Goal: Task Accomplishment & Management: Manage account settings

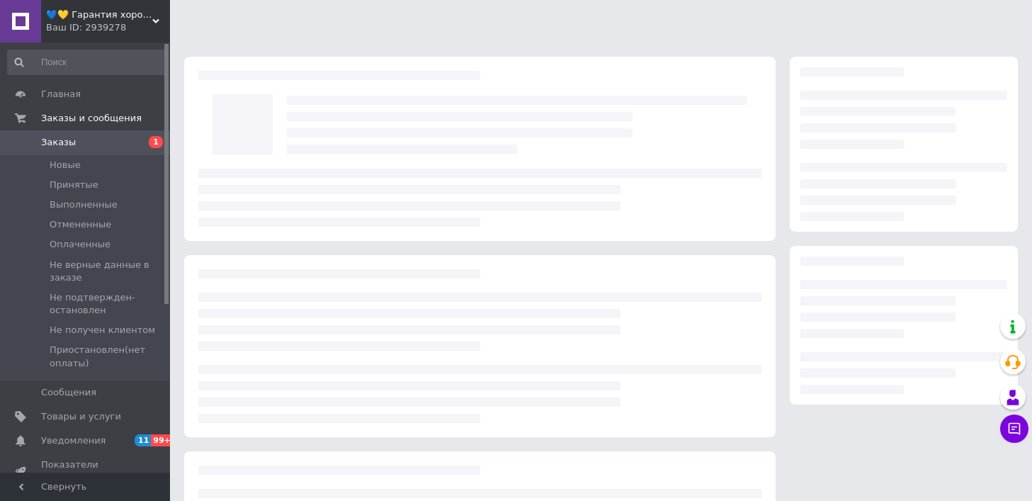
click at [131, 152] on link "Заказы 1" at bounding box center [87, 142] width 174 height 24
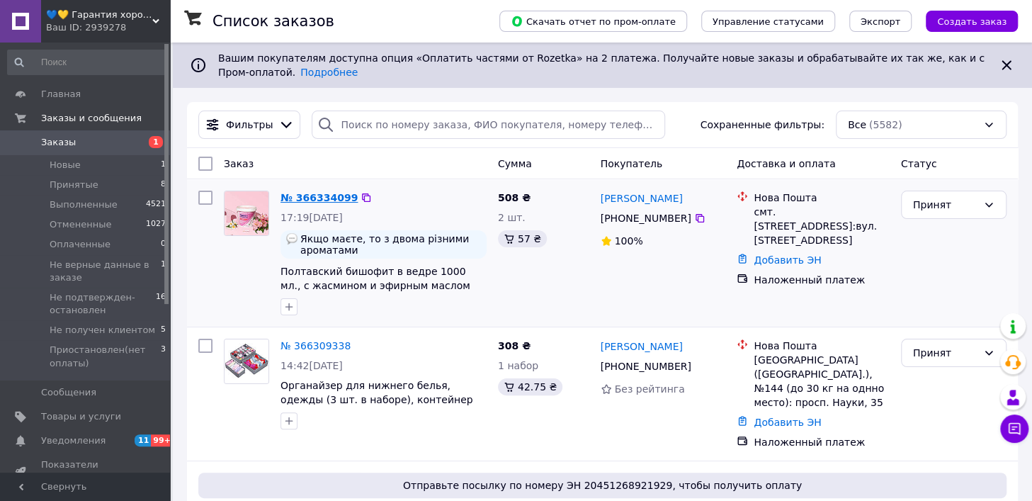
click at [310, 193] on link "№ 366334099" at bounding box center [318, 197] width 77 height 11
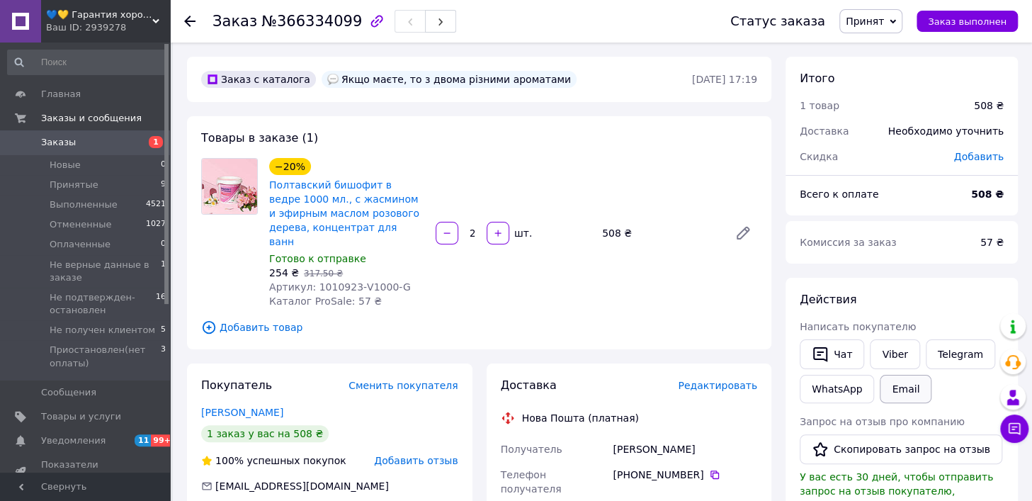
click at [890, 384] on button "Email" at bounding box center [905, 389] width 52 height 28
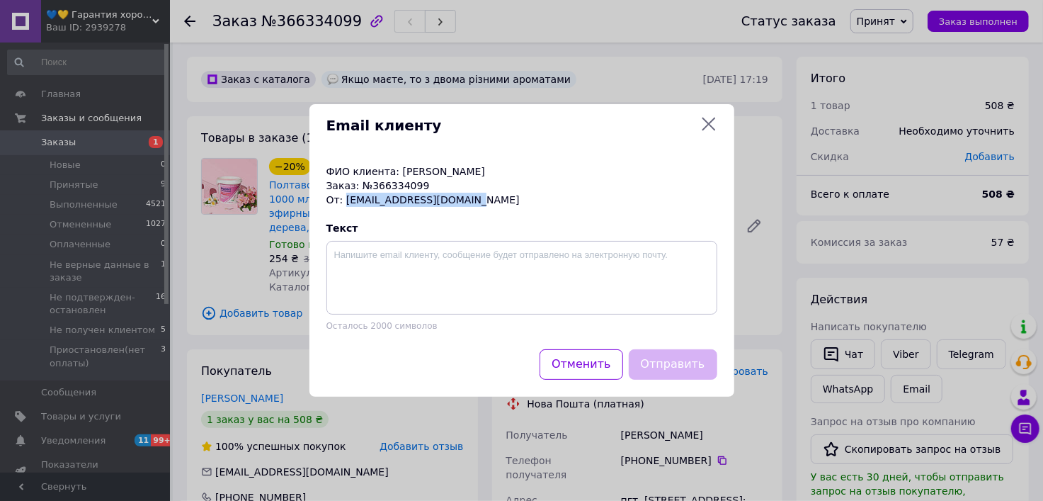
drag, startPoint x: 467, startPoint y: 196, endPoint x: 343, endPoint y: 199, distance: 123.9
click at [343, 199] on p "От: [EMAIL_ADDRESS][DOMAIN_NAME]" at bounding box center [521, 200] width 391 height 14
click at [708, 125] on icon at bounding box center [708, 124] width 13 height 13
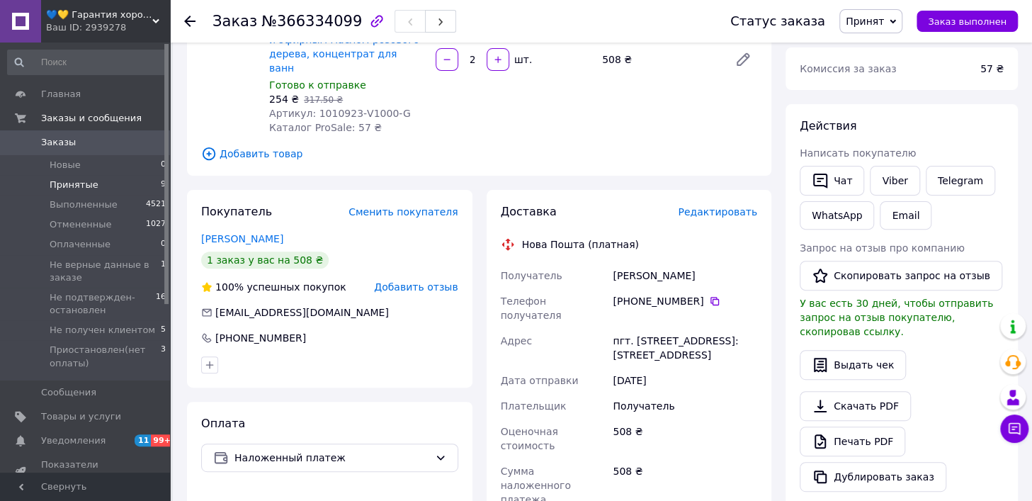
scroll to position [173, 0]
click at [84, 144] on span "Заказы" at bounding box center [86, 142] width 90 height 13
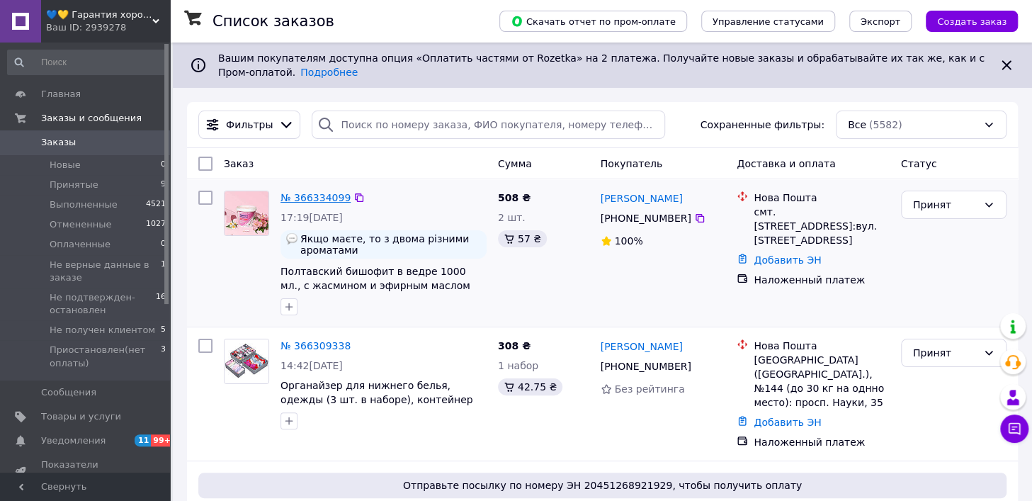
click at [320, 196] on link "№ 366334099" at bounding box center [315, 197] width 70 height 11
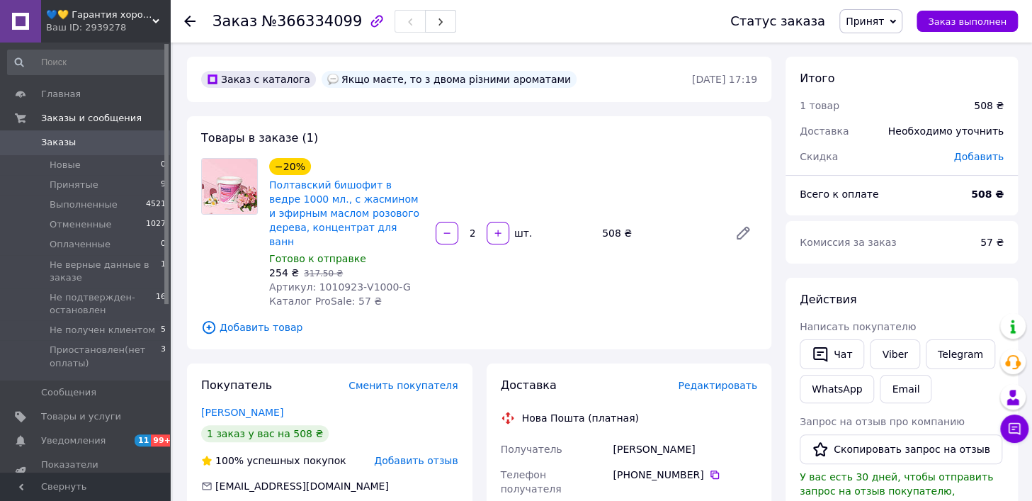
click at [253, 319] on span "Добавить товар" at bounding box center [479, 327] width 556 height 16
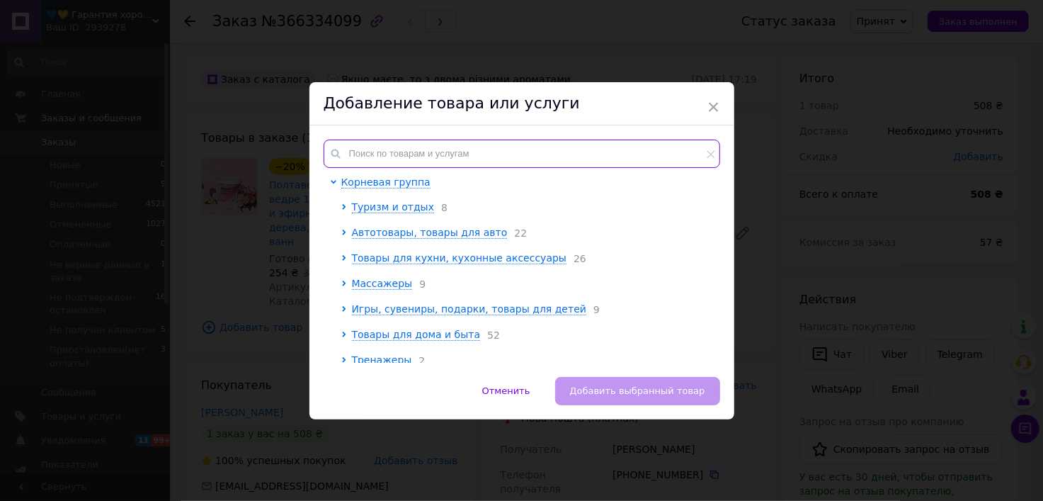
click at [360, 150] on input "text" at bounding box center [522, 153] width 397 height 28
paste input "1010924-V1000-M"
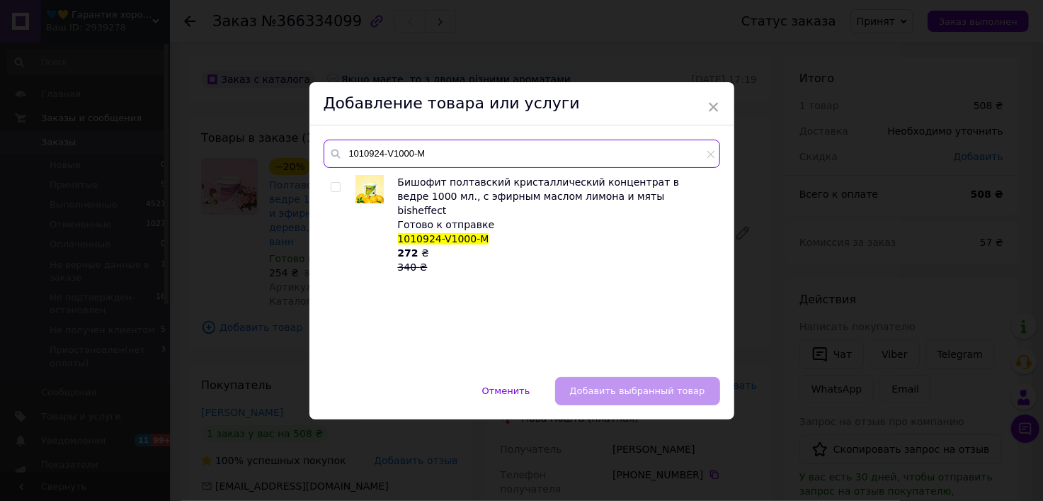
type input "1010924-V1000-M"
click at [331, 186] on input "checkbox" at bounding box center [335, 187] width 9 height 9
checkbox input "true"
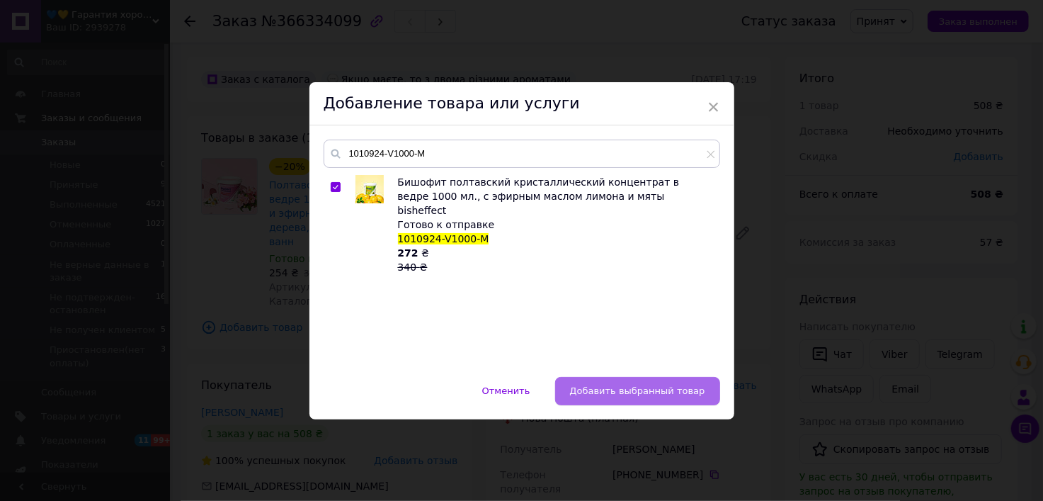
click at [623, 385] on span "Добавить выбранный товар" at bounding box center [637, 390] width 135 height 11
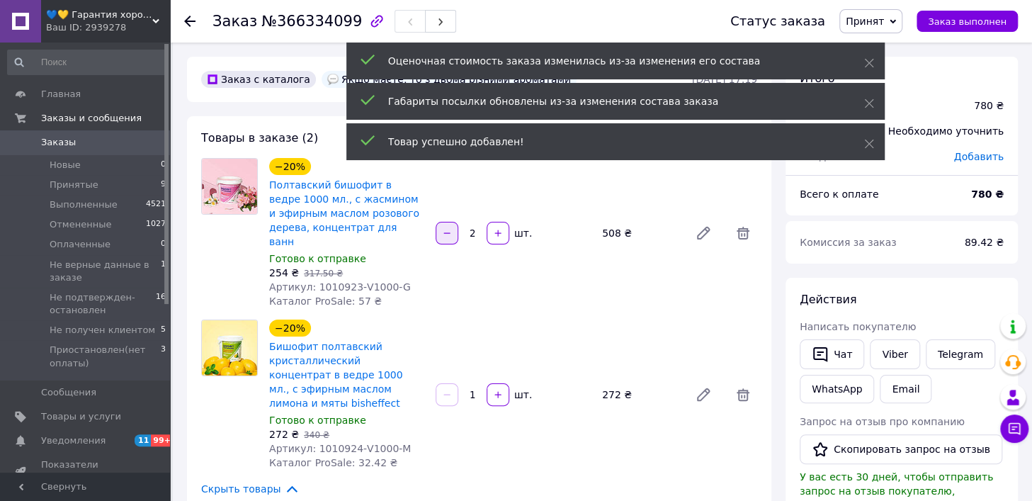
click at [448, 228] on icon "button" at bounding box center [447, 233] width 10 height 10
type input "1"
